Goal: Task Accomplishment & Management: Complete application form

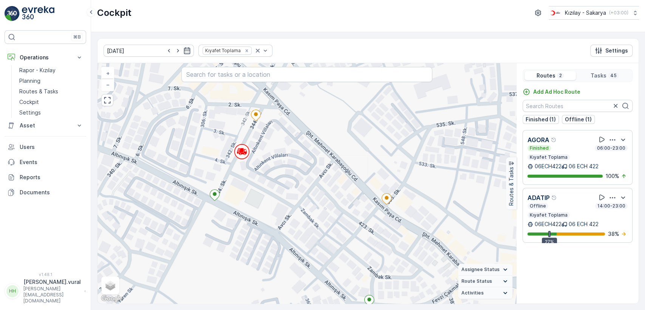
click at [254, 147] on div "2 + − Satellite Roadmap Terrain Hybrid Leaflet Keyboard shortcuts Map Data Map …" at bounding box center [307, 183] width 419 height 240
click at [251, 149] on div "2 + − Satellite Roadmap Terrain Hybrid Leaflet Keyboard shortcuts Map Data Map …" at bounding box center [307, 183] width 419 height 240
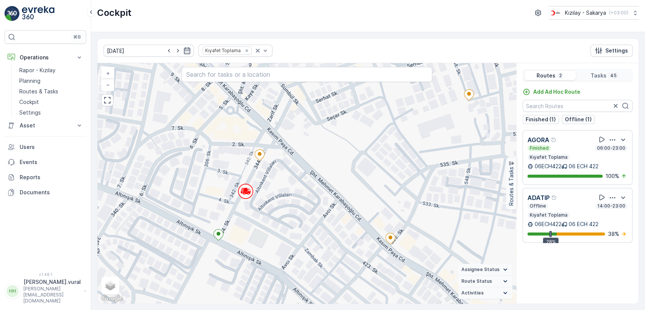
drag, startPoint x: 303, startPoint y: 179, endPoint x: 279, endPoint y: 204, distance: 34.2
click at [279, 204] on div "2 + − Satellite Roadmap Terrain Hybrid Leaflet Keyboard shortcuts Map Data Map …" at bounding box center [307, 183] width 419 height 240
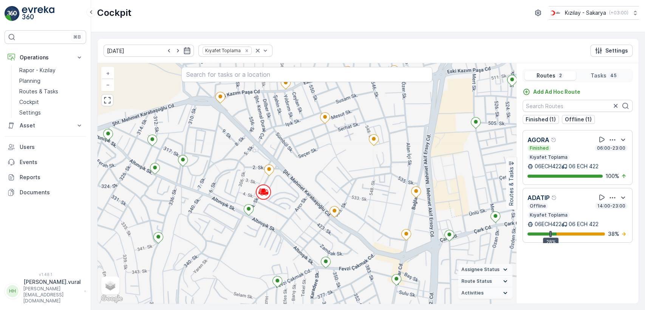
drag, startPoint x: 336, startPoint y: 183, endPoint x: 284, endPoint y: 194, distance: 52.6
click at [284, 194] on div "2 + − Satellite Roadmap Terrain Hybrid Leaflet Keyboard shortcuts Map Data Map …" at bounding box center [307, 183] width 419 height 240
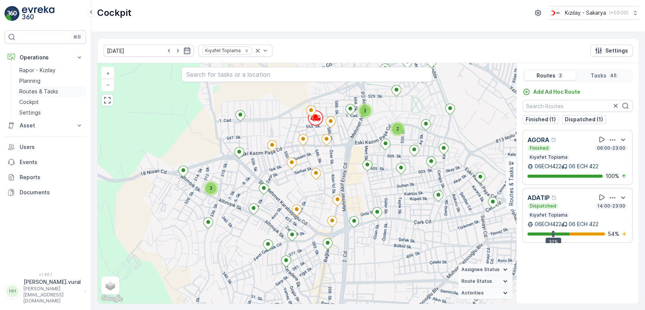
click at [61, 90] on link "Routes & Tasks" at bounding box center [51, 91] width 70 height 11
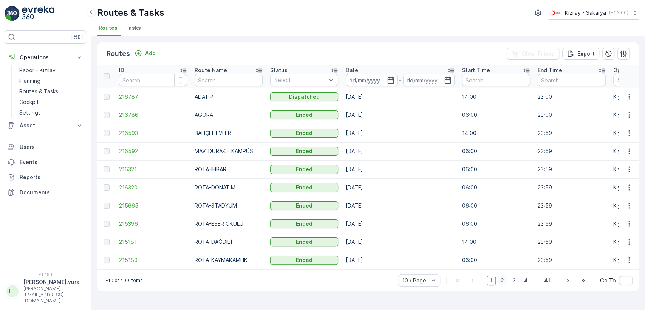
click at [507, 282] on span "2" at bounding box center [502, 281] width 10 height 10
click at [518, 284] on span "3" at bounding box center [514, 281] width 10 height 10
click at [502, 282] on span "2" at bounding box center [502, 281] width 10 height 10
click at [516, 284] on span "3" at bounding box center [514, 281] width 10 height 10
click at [506, 282] on span "2" at bounding box center [502, 281] width 10 height 10
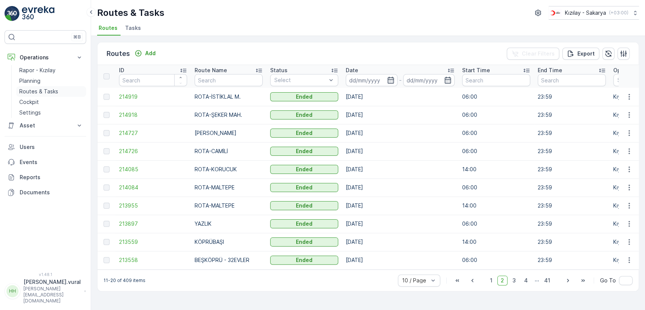
click at [46, 90] on p "Routes & Tasks" at bounding box center [38, 92] width 39 height 8
click at [142, 50] on div "Add" at bounding box center [145, 54] width 21 height 8
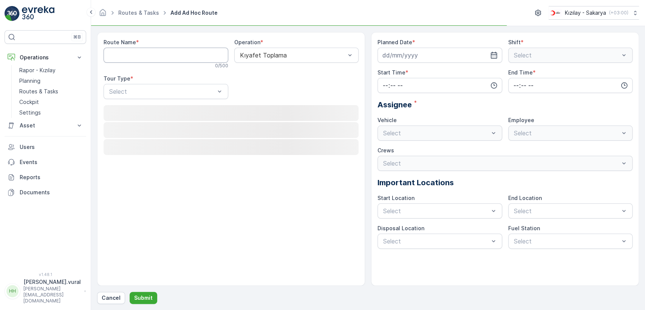
click at [151, 56] on Name "Route Name" at bounding box center [166, 55] width 125 height 15
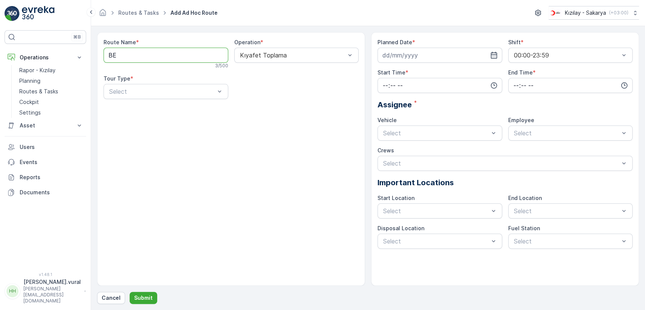
type Name "B"
click at [139, 94] on div at bounding box center [161, 91] width 107 height 7
click at [132, 107] on div "Static" at bounding box center [166, 110] width 116 height 7
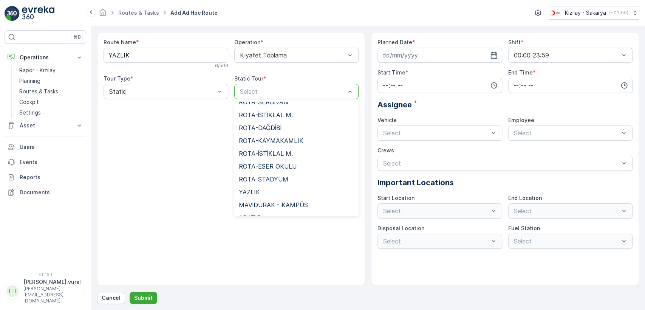
scroll to position [519, 0]
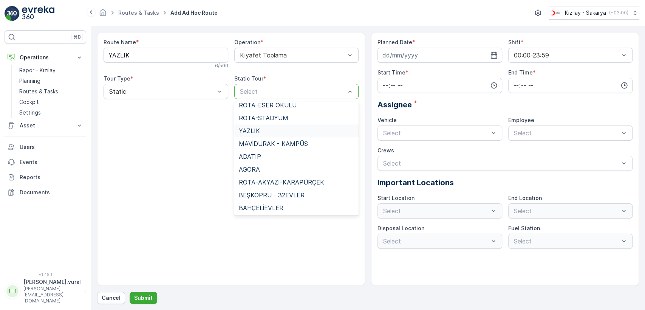
click at [260, 132] on div "YAZLIK" at bounding box center [297, 130] width 116 height 7
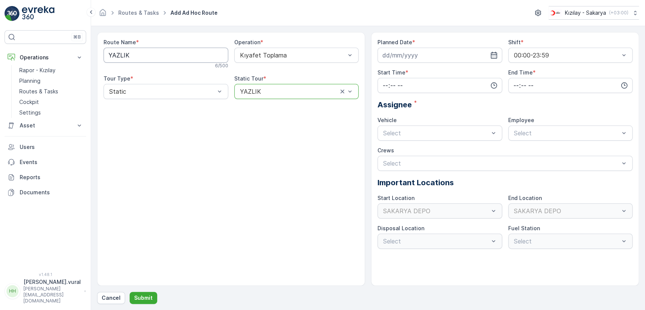
click at [169, 60] on Name "YAZLIK" at bounding box center [166, 55] width 125 height 15
type Name "KÖPRÜBAŞI"
click at [154, 88] on div at bounding box center [161, 91] width 107 height 7
click at [139, 105] on div "Static" at bounding box center [166, 110] width 125 height 13
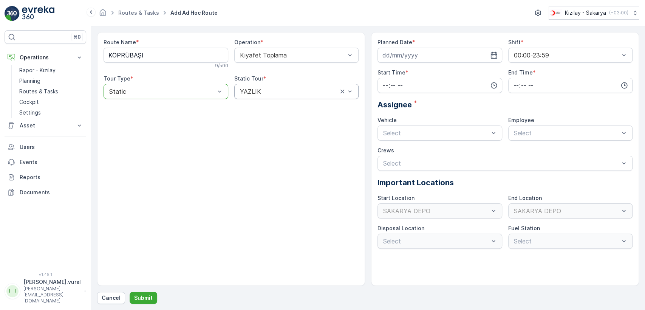
click at [246, 94] on div at bounding box center [289, 91] width 100 height 7
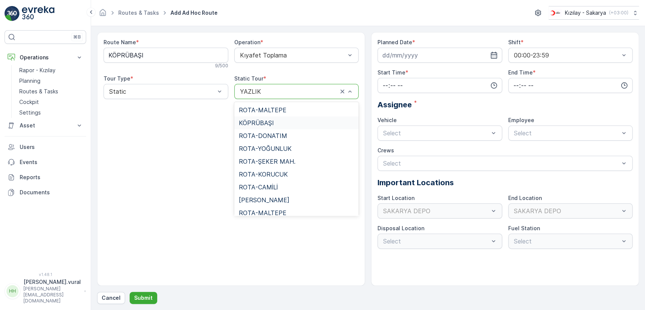
click at [253, 119] on span "KÖPRÜBAŞI" at bounding box center [256, 122] width 35 height 7
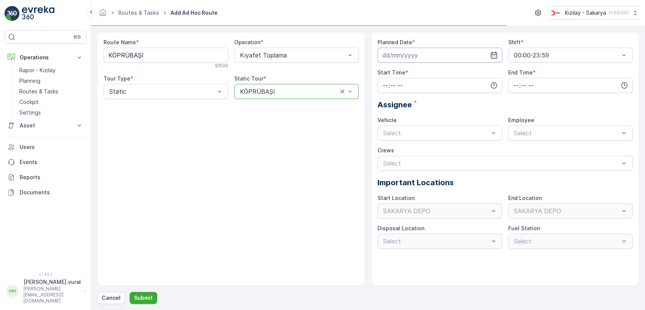
click at [412, 61] on input at bounding box center [440, 55] width 125 height 15
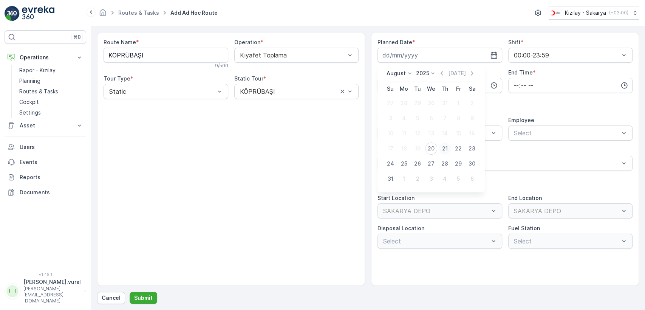
click at [447, 149] on div "21" at bounding box center [445, 148] width 12 height 12
type input "[DATE]"
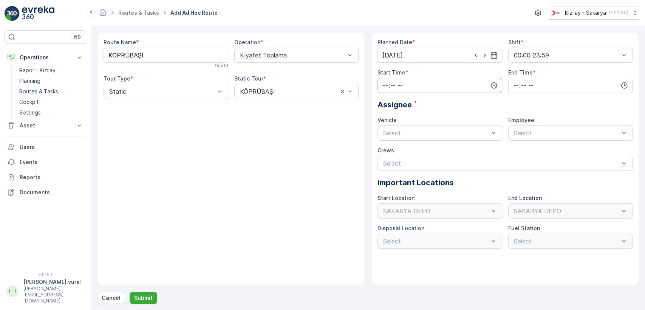
click at [396, 83] on input "time" at bounding box center [440, 85] width 125 height 15
click at [386, 158] on span "06" at bounding box center [385, 162] width 7 height 8
type input "06:00"
click at [534, 91] on input "time" at bounding box center [570, 85] width 125 height 15
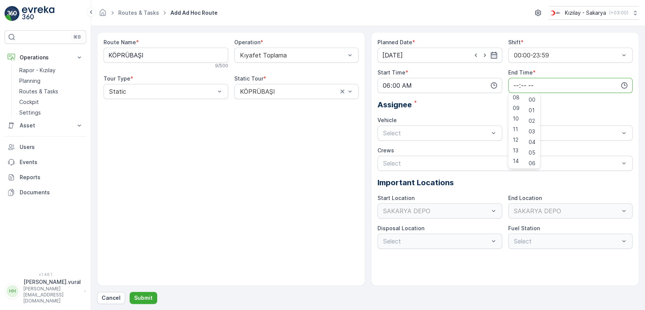
scroll to position [181, 0]
click at [515, 158] on span "23" at bounding box center [516, 162] width 6 height 8
type input "23:00"
click at [408, 136] on div at bounding box center [435, 133] width 107 height 7
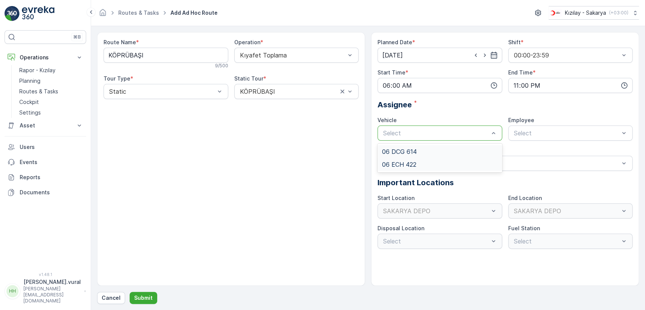
click at [403, 162] on span "06 ECH 422" at bounding box center [399, 164] width 34 height 7
click at [534, 140] on div "Select" at bounding box center [570, 132] width 125 height 15
click at [530, 152] on span "06ECH422" at bounding box center [528, 151] width 31 height 7
click at [132, 296] on button "Submit" at bounding box center [144, 298] width 28 height 12
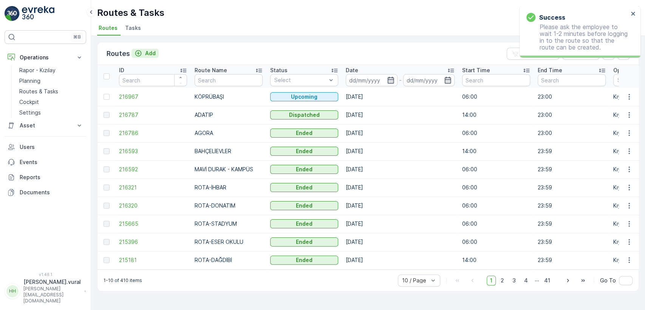
click at [152, 51] on p "Add" at bounding box center [150, 54] width 11 height 8
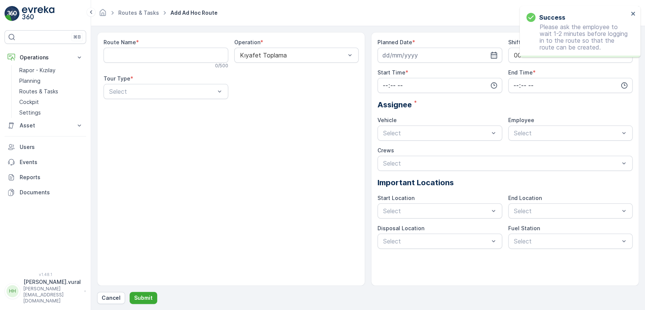
click at [158, 61] on Name "Route Name" at bounding box center [166, 55] width 125 height 15
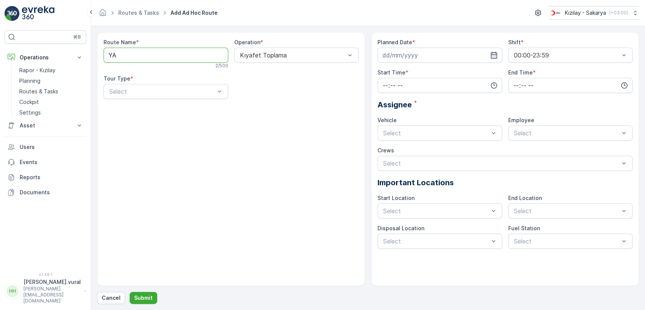
type Name "YAZLIK"
click at [153, 94] on div at bounding box center [161, 91] width 107 height 7
click at [159, 107] on div "Static" at bounding box center [166, 110] width 116 height 7
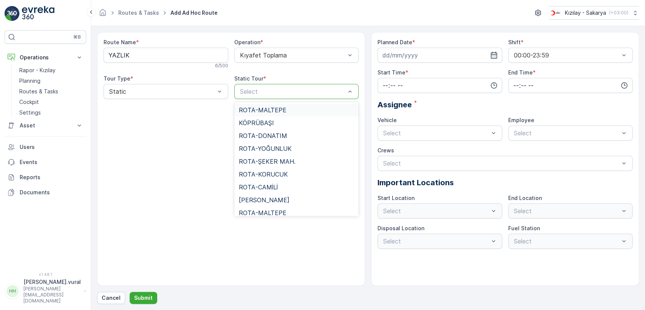
click at [262, 94] on div at bounding box center [292, 91] width 107 height 7
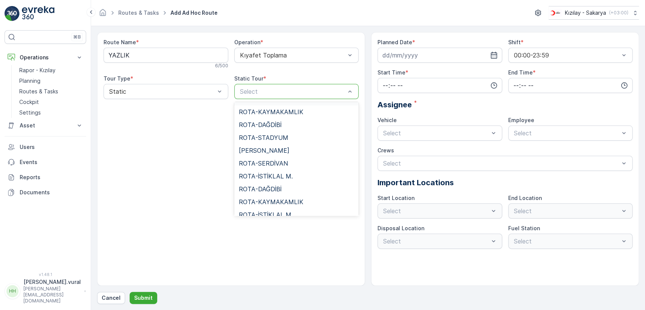
scroll to position [519, 0]
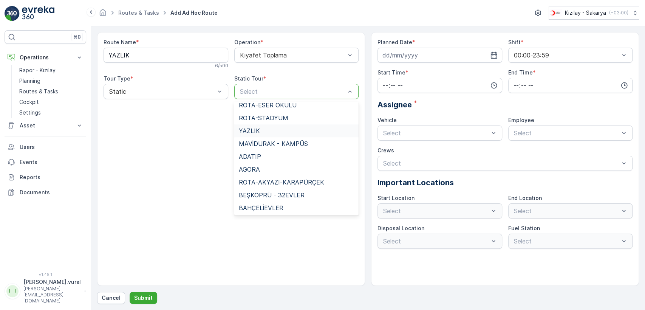
click at [255, 130] on span "YAZLIK" at bounding box center [249, 130] width 21 height 7
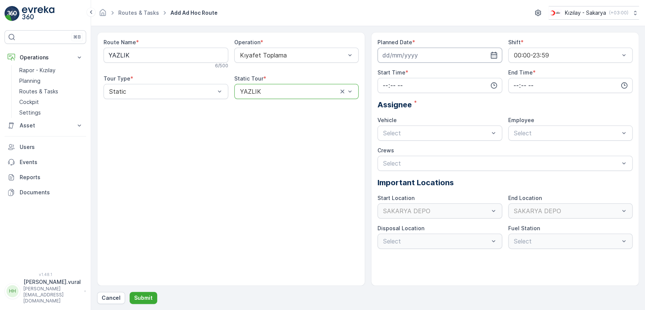
click at [415, 57] on input at bounding box center [440, 55] width 125 height 15
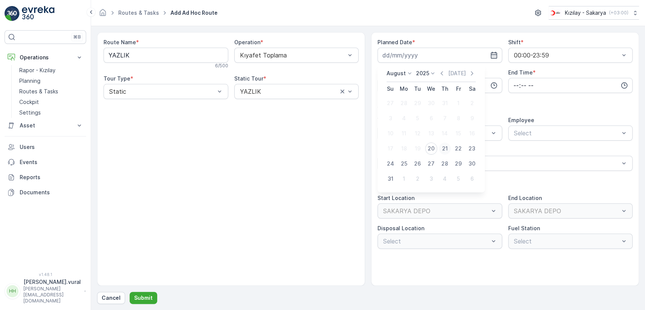
click at [442, 150] on div "21" at bounding box center [445, 148] width 12 height 12
type input "[DATE]"
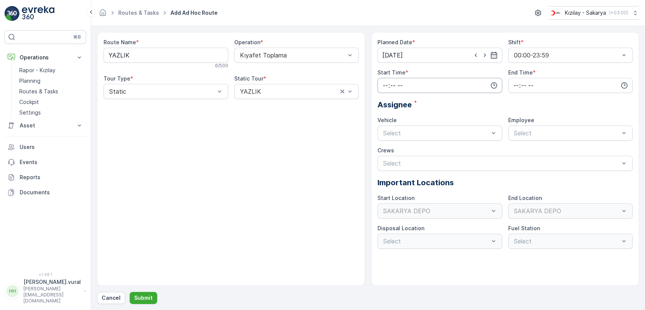
click at [414, 91] on input "time" at bounding box center [440, 85] width 125 height 15
click at [387, 158] on span "14" at bounding box center [385, 162] width 6 height 8
type input "14:00"
click at [521, 92] on input "time" at bounding box center [570, 85] width 125 height 15
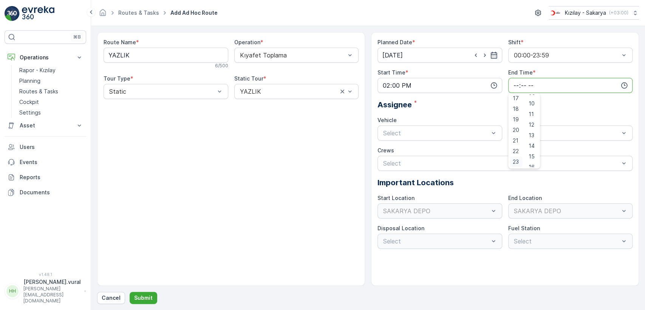
scroll to position [210, 0]
click at [514, 158] on span "23" at bounding box center [516, 162] width 6 height 8
type input "23:00"
click at [412, 139] on div "Planned Date * [DATE] Shift * 00:00-23:59 Start Time * 14:00 End Time * 23:00 0…" at bounding box center [505, 144] width 255 height 210
click at [411, 136] on div at bounding box center [435, 133] width 107 height 7
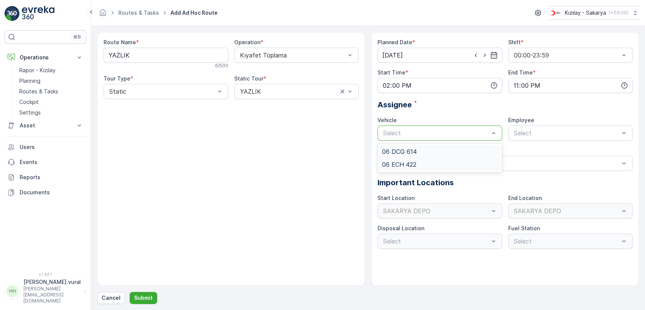
click at [407, 161] on span "06 ECH 422" at bounding box center [399, 164] width 34 height 7
click at [528, 142] on div "Planned Date * [DATE] Shift * 00:00-23:59 Start Time * 14:00 End Time * 23:00 A…" at bounding box center [505, 144] width 255 height 210
click at [528, 136] on div at bounding box center [566, 133] width 107 height 7
click at [527, 152] on span "06ECH422" at bounding box center [528, 151] width 31 height 7
click at [149, 292] on button "Submit" at bounding box center [144, 298] width 28 height 12
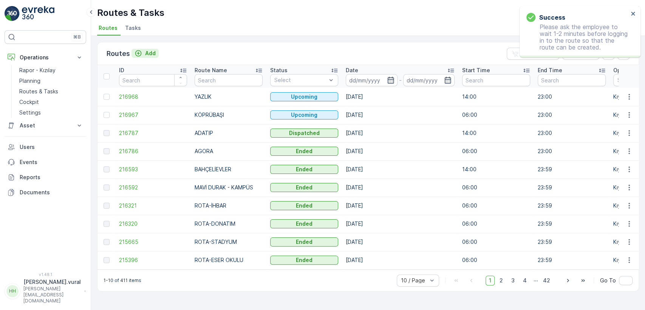
click at [152, 54] on p "Add" at bounding box center [150, 54] width 11 height 8
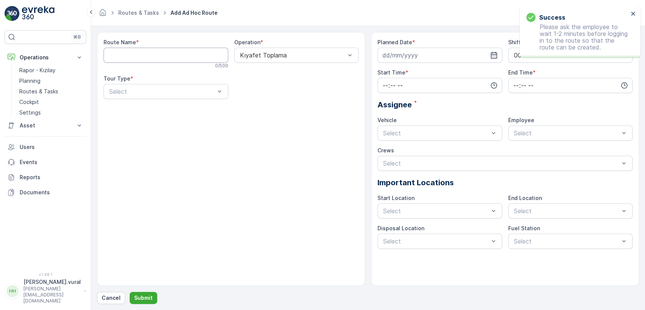
click at [153, 53] on Name "Route Name" at bounding box center [166, 55] width 125 height 15
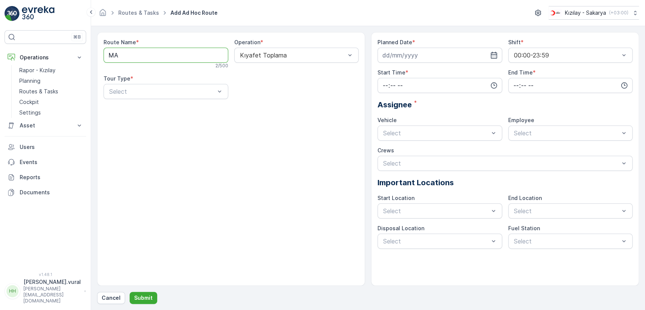
type Name "M"
type Name "ROTA-MALTEPE"
click at [155, 86] on div "Select" at bounding box center [166, 91] width 125 height 15
click at [136, 107] on div "Static" at bounding box center [166, 110] width 116 height 7
click at [252, 85] on div "Select" at bounding box center [296, 91] width 125 height 15
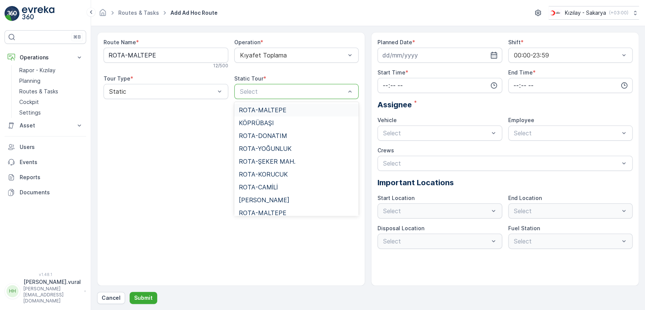
click at [284, 110] on span "ROTA-MALTEPE" at bounding box center [263, 110] width 48 height 7
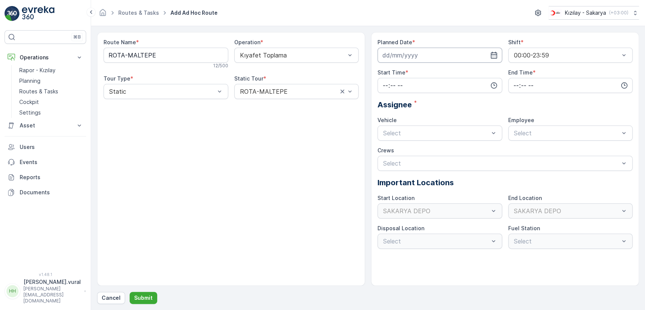
click at [424, 52] on input at bounding box center [440, 55] width 125 height 15
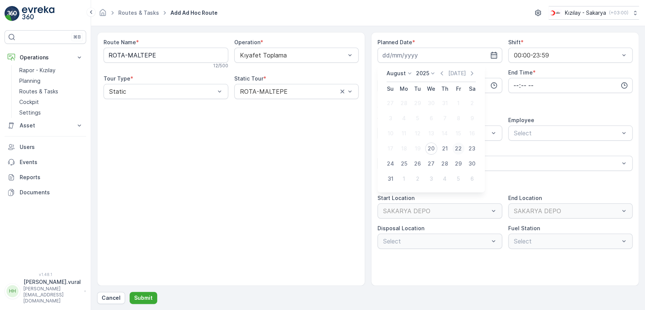
click at [456, 148] on div "22" at bounding box center [458, 148] width 12 height 12
type input "[DATE]"
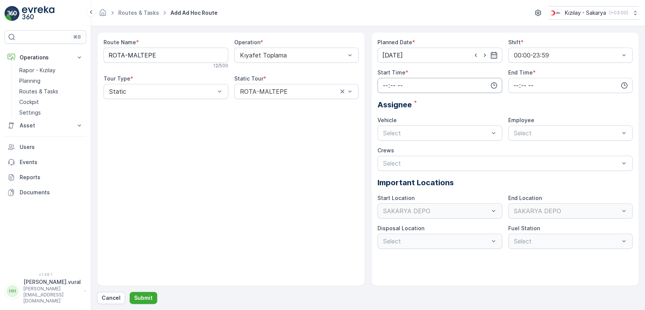
click at [396, 86] on input "time" at bounding box center [440, 85] width 125 height 15
click at [384, 158] on span "06" at bounding box center [385, 162] width 7 height 8
type input "06:00"
click at [522, 89] on input "time" at bounding box center [570, 85] width 125 height 15
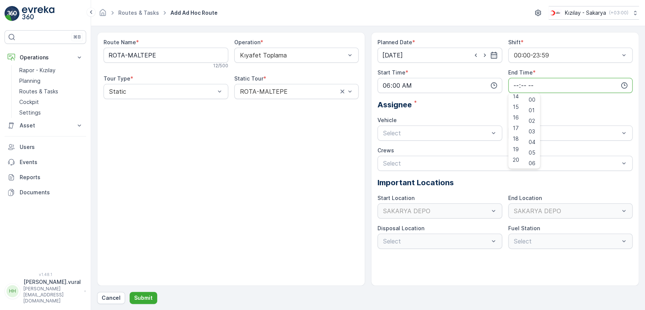
scroll to position [181, 0]
click at [518, 159] on span "23" at bounding box center [516, 162] width 6 height 8
type input "23:00"
click at [419, 133] on div at bounding box center [435, 133] width 107 height 7
click at [406, 161] on span "06 ECH 422" at bounding box center [399, 164] width 34 height 7
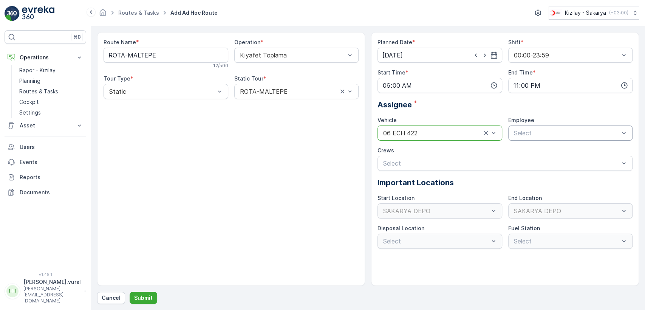
click at [542, 140] on div "Select" at bounding box center [570, 132] width 125 height 15
click at [540, 149] on span "06ECH422" at bounding box center [528, 151] width 31 height 7
click at [147, 300] on p "Submit" at bounding box center [143, 298] width 19 height 8
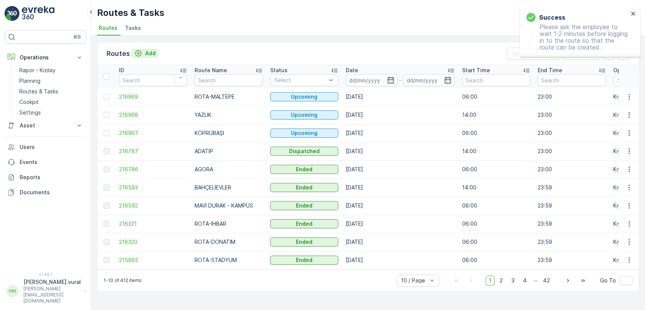
click at [146, 52] on p "Add" at bounding box center [150, 54] width 11 height 8
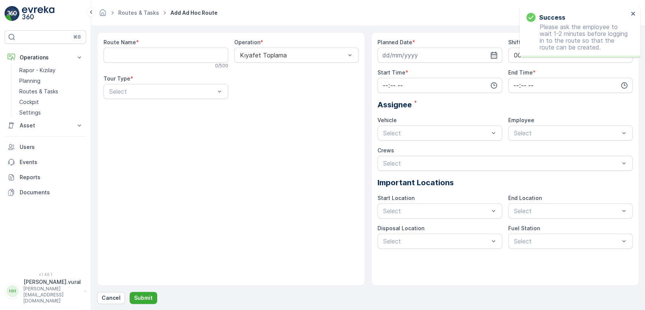
click at [170, 58] on Name "Route Name" at bounding box center [166, 55] width 125 height 15
type Name "O"
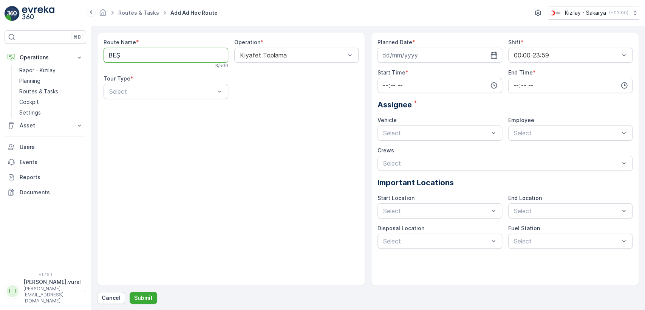
type Name "BEŞKÖPRÜ - 32EVLER"
click at [156, 84] on div "Select" at bounding box center [166, 91] width 125 height 15
click at [143, 108] on div "Static" at bounding box center [166, 110] width 116 height 7
click at [266, 85] on div "Select" at bounding box center [296, 91] width 125 height 15
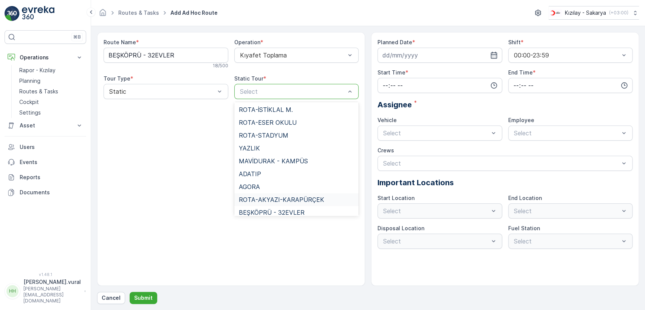
scroll to position [519, 0]
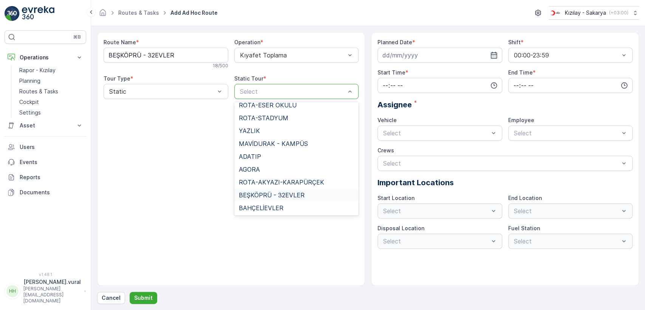
click at [279, 195] on span "BEŞKÖPRÜ - 32EVLER" at bounding box center [272, 195] width 66 height 7
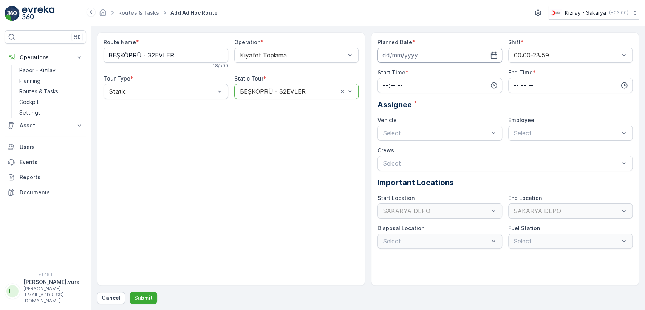
click at [404, 52] on input at bounding box center [440, 55] width 125 height 15
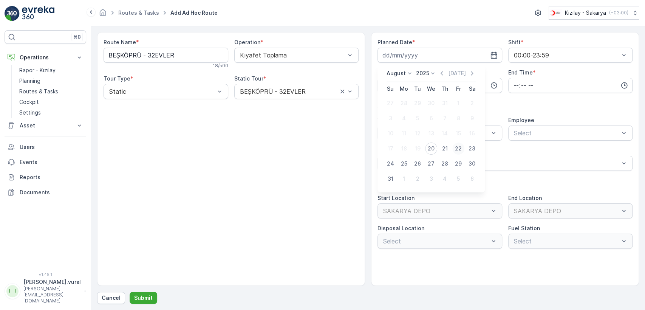
click at [458, 149] on div "22" at bounding box center [458, 148] width 12 height 12
type input "[DATE]"
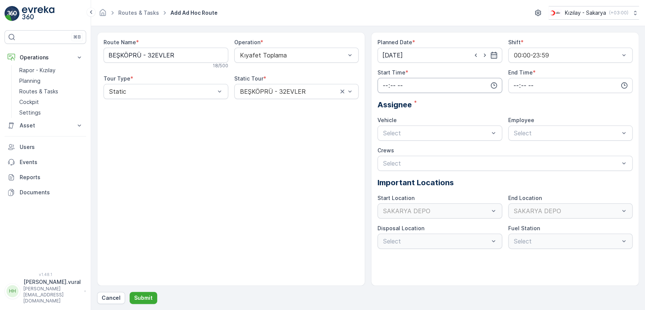
click at [395, 85] on input "time" at bounding box center [440, 85] width 125 height 15
click at [387, 155] on div "14" at bounding box center [385, 160] width 13 height 11
type input "14:00"
click at [512, 83] on input "time" at bounding box center [570, 85] width 125 height 15
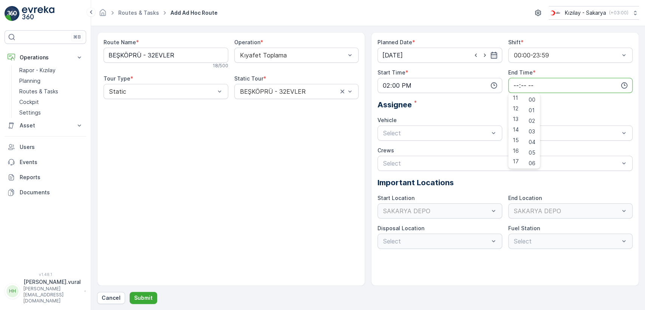
scroll to position [181, 0]
click at [519, 163] on div "23" at bounding box center [516, 161] width 13 height 11
type input "23:00"
click at [438, 137] on div "Select" at bounding box center [440, 132] width 125 height 15
click at [412, 161] on span "06 ECH 422" at bounding box center [399, 164] width 34 height 7
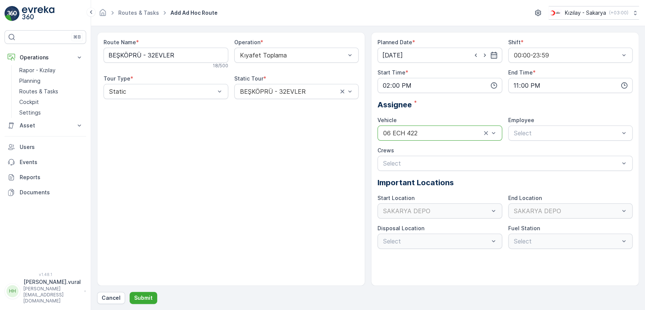
click at [508, 139] on div "Select" at bounding box center [570, 132] width 125 height 15
click at [511, 136] on div "Select" at bounding box center [570, 132] width 125 height 15
click at [526, 156] on div "06ECH422" at bounding box center [570, 151] width 125 height 13
click at [135, 293] on button "Submit" at bounding box center [144, 298] width 28 height 12
